Goal: Register for event/course

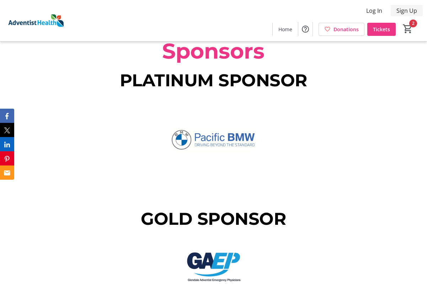
scroll to position [817, 0]
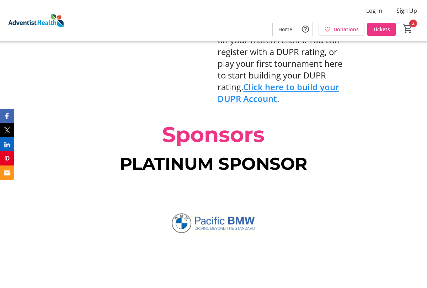
scroll to position [746, 0]
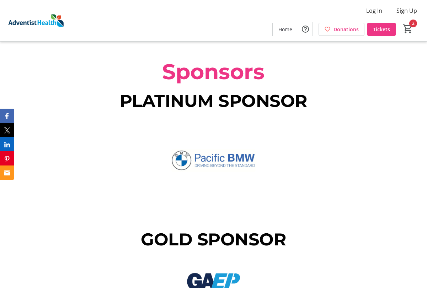
click at [188, 91] on span "PLATINUM SPONSOR" at bounding box center [213, 101] width 187 height 21
click at [192, 59] on span "Sponsors" at bounding box center [213, 72] width 102 height 26
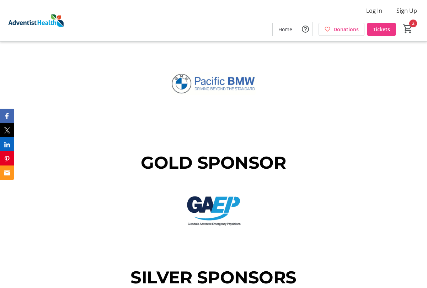
scroll to position [924, 0]
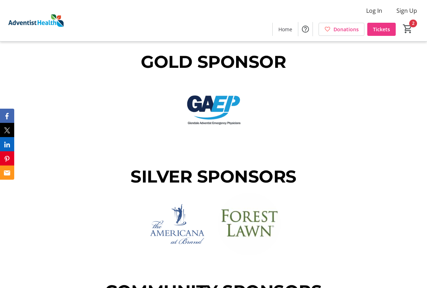
click at [203, 166] on span "SILVER SPONSORS" at bounding box center [213, 176] width 166 height 21
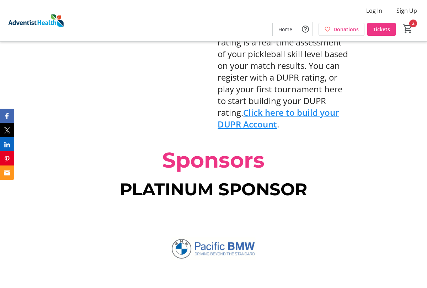
scroll to position [675, 0]
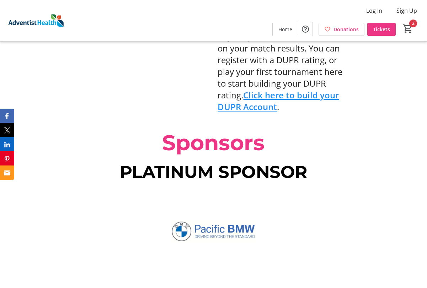
click at [214, 162] on span "PLATINUM SPONSOR" at bounding box center [213, 172] width 187 height 21
click at [214, 130] on span "Sponsors" at bounding box center [213, 143] width 102 height 26
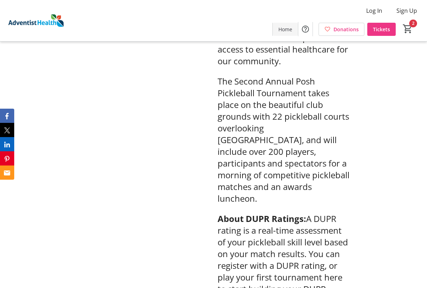
scroll to position [286, 0]
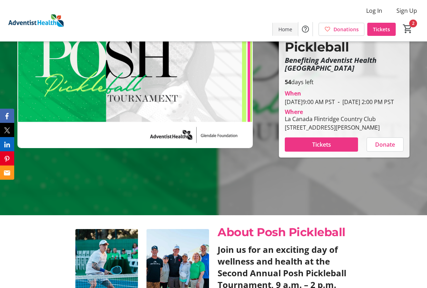
click at [284, 27] on span "Home" at bounding box center [285, 29] width 14 height 7
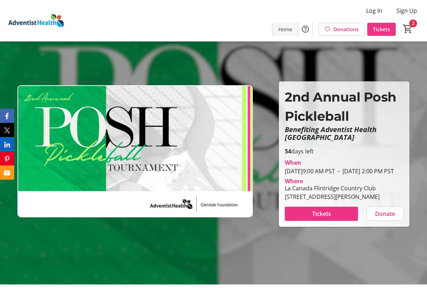
scroll to position [0, 0]
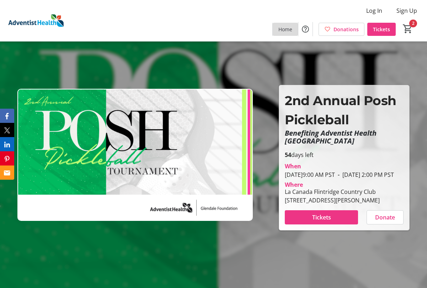
click at [284, 27] on span "Home" at bounding box center [285, 29] width 14 height 7
click at [383, 29] on span "Tickets" at bounding box center [381, 29] width 17 height 7
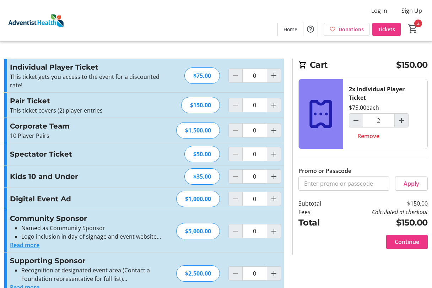
type input "2"
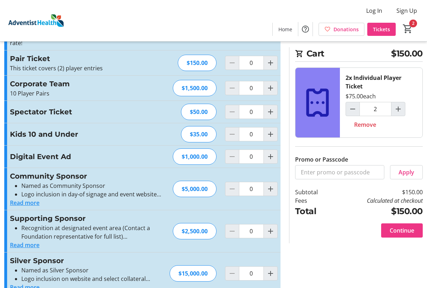
scroll to position [42, 0]
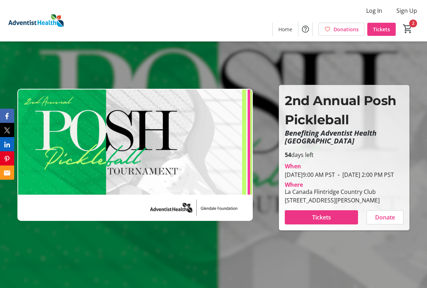
click at [38, 103] on img at bounding box center [135, 155] width 236 height 133
